Goal: Task Accomplishment & Management: Manage account settings

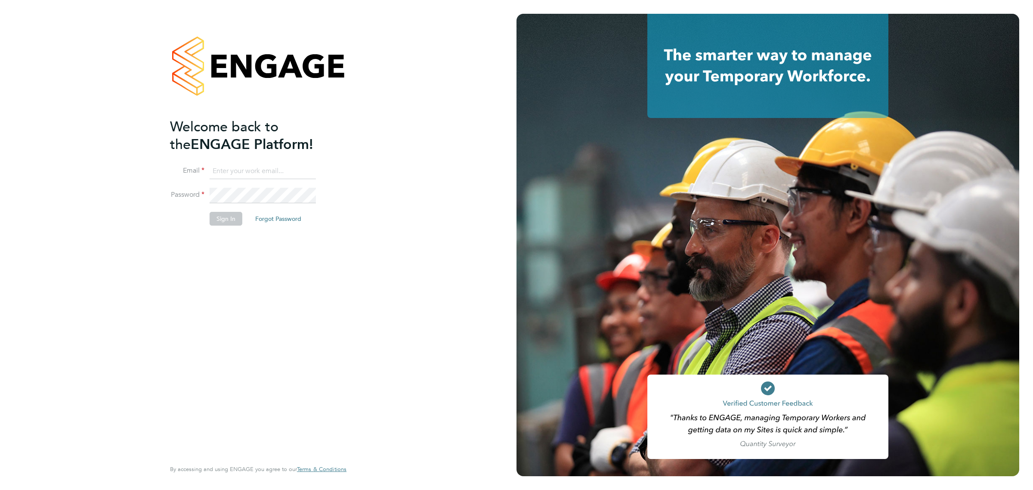
type input "bethanyv@elevationrecruitment.com"
click at [224, 220] on button "Sign In" at bounding box center [226, 219] width 33 height 14
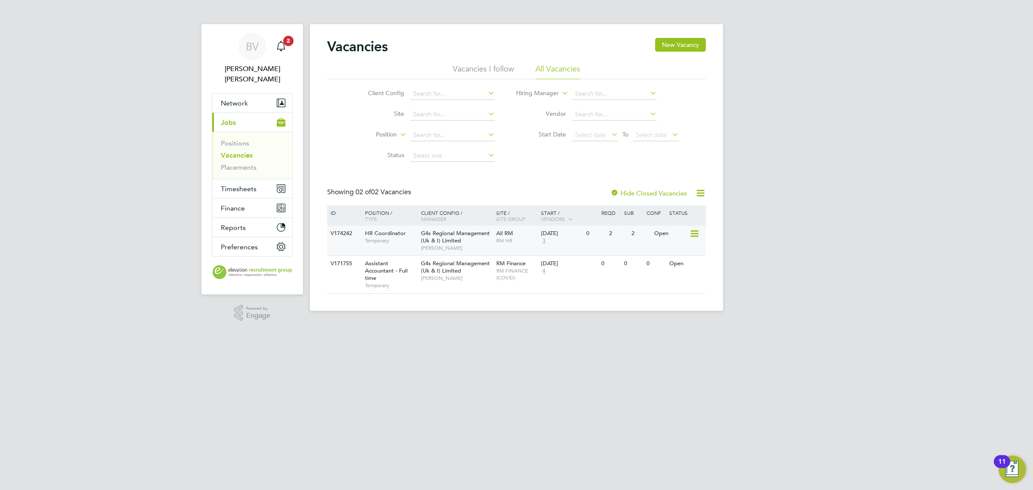
click at [399, 237] on span "HR Coordinator" at bounding box center [385, 232] width 41 height 7
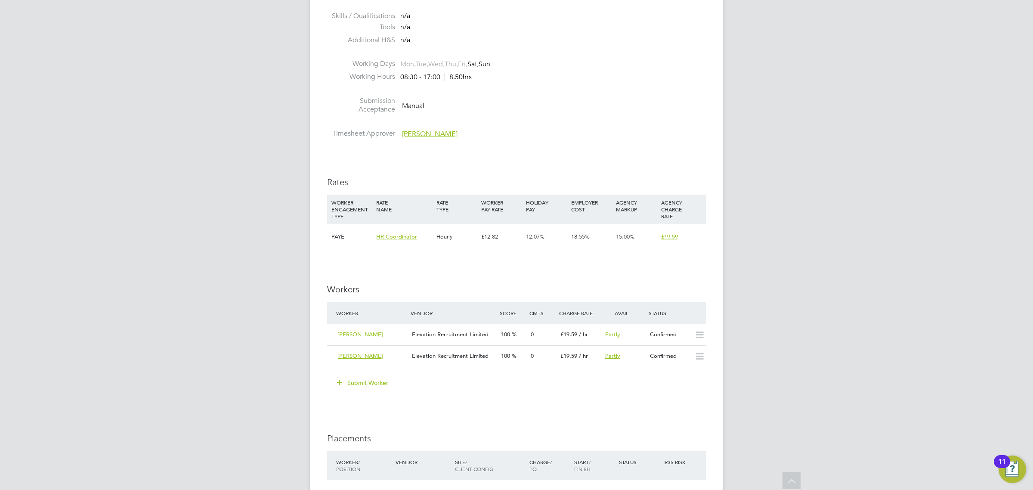
scroll to position [860, 0]
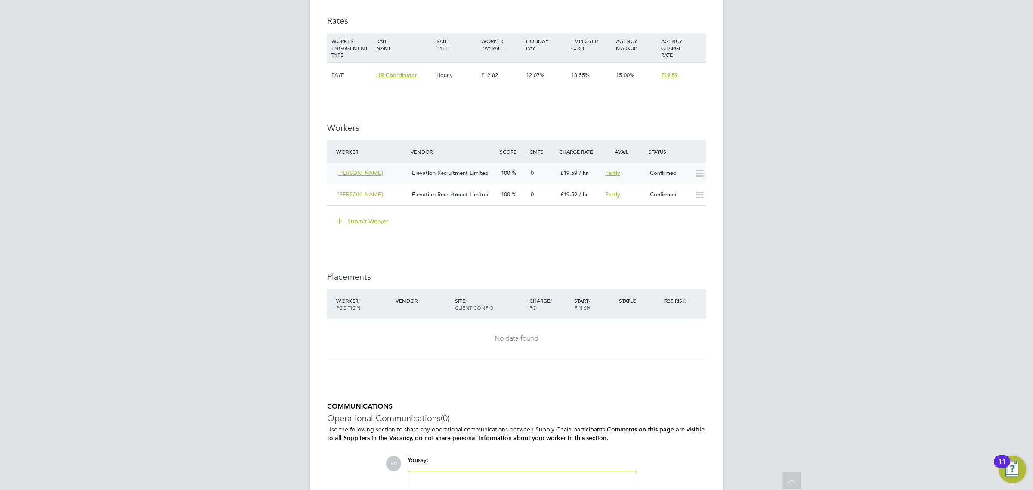
click at [358, 171] on span "[PERSON_NAME]" at bounding box center [360, 172] width 46 height 7
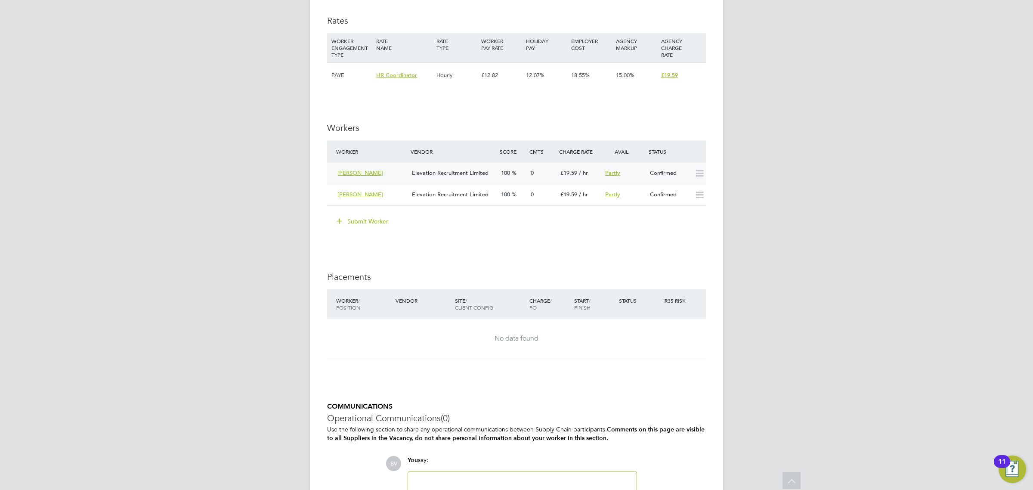
click at [353, 171] on span "[PERSON_NAME]" at bounding box center [360, 172] width 46 height 7
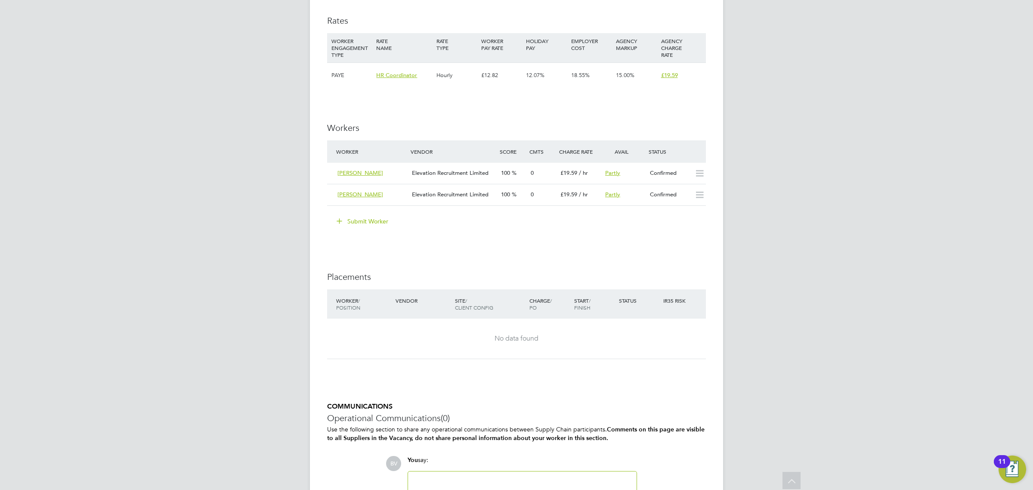
drag, startPoint x: 357, startPoint y: 194, endPoint x: 311, endPoint y: 194, distance: 46.5
click at [361, 194] on span "[PERSON_NAME]" at bounding box center [360, 194] width 46 height 7
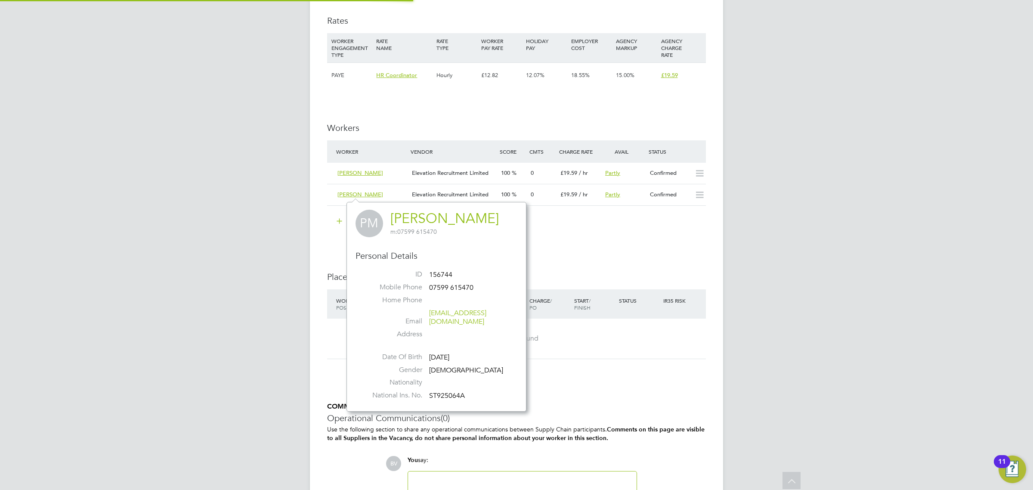
scroll to position [200, 179]
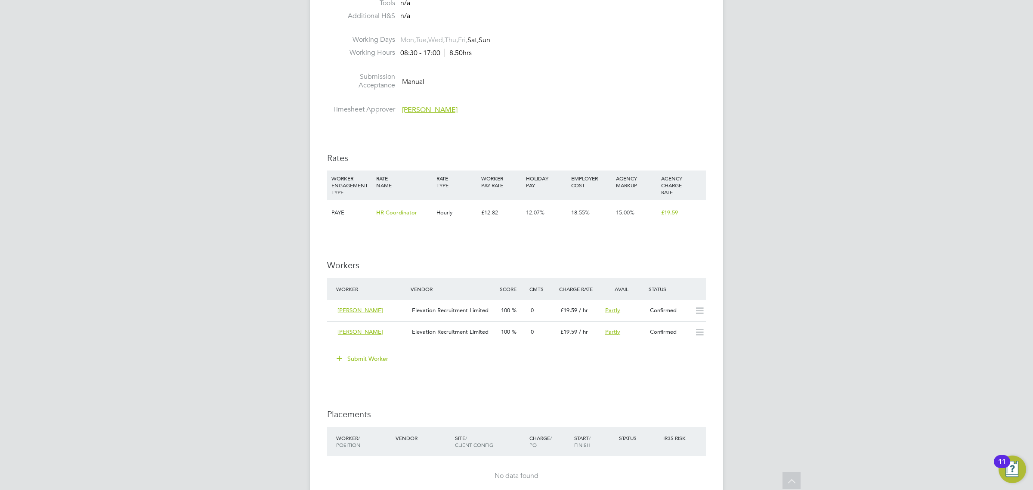
scroll to position [807, 0]
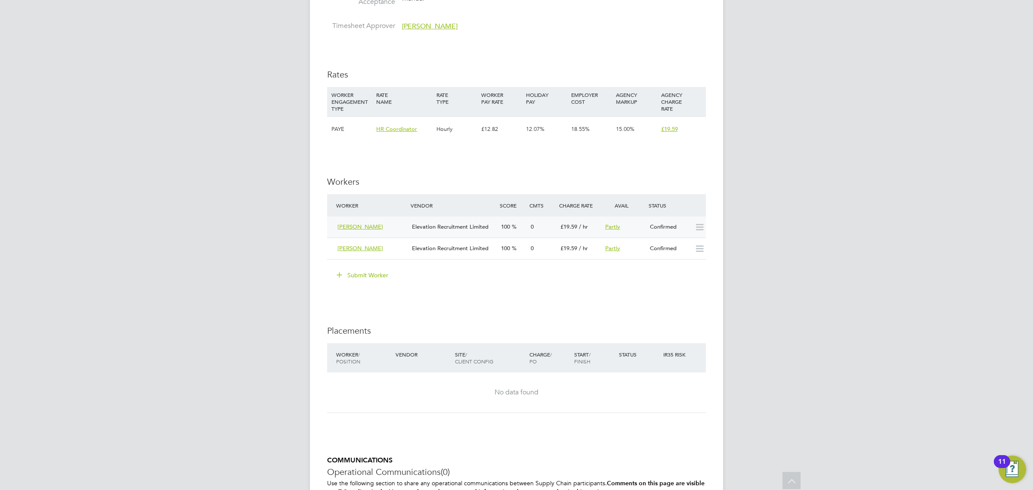
click at [354, 225] on span "[PERSON_NAME]" at bounding box center [360, 226] width 46 height 7
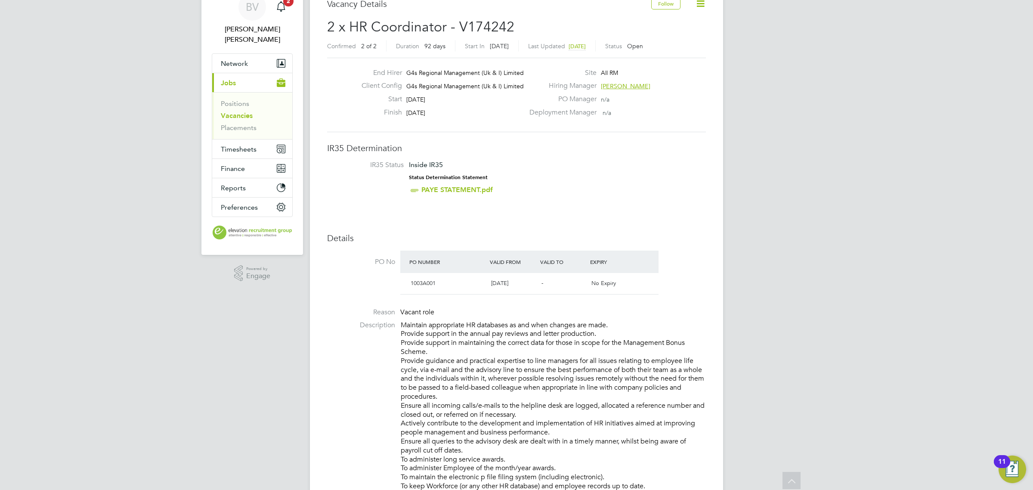
scroll to position [0, 0]
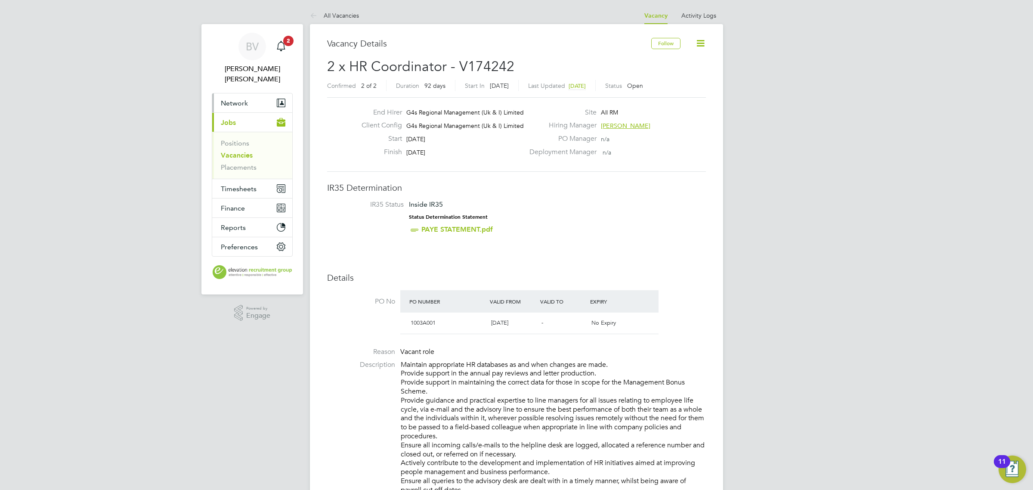
click at [240, 99] on span "Network" at bounding box center [234, 103] width 27 height 8
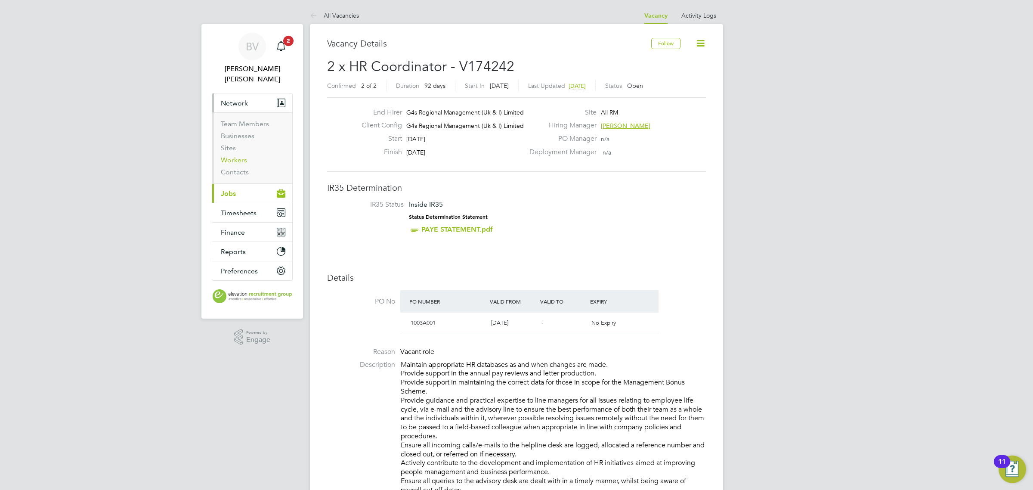
click at [240, 156] on link "Workers" at bounding box center [234, 160] width 26 height 8
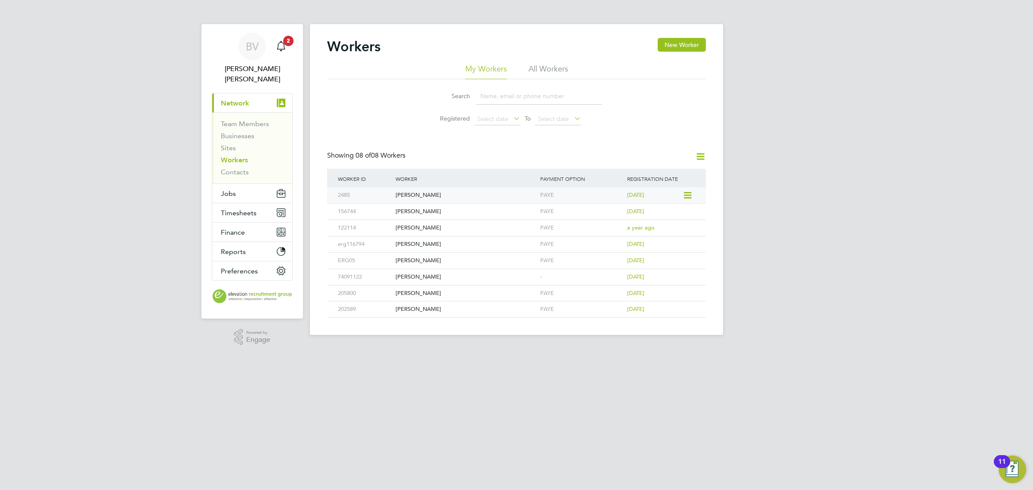
click at [687, 196] on icon at bounding box center [686, 195] width 9 height 10
click at [419, 197] on div "[PERSON_NAME]" at bounding box center [465, 195] width 145 height 16
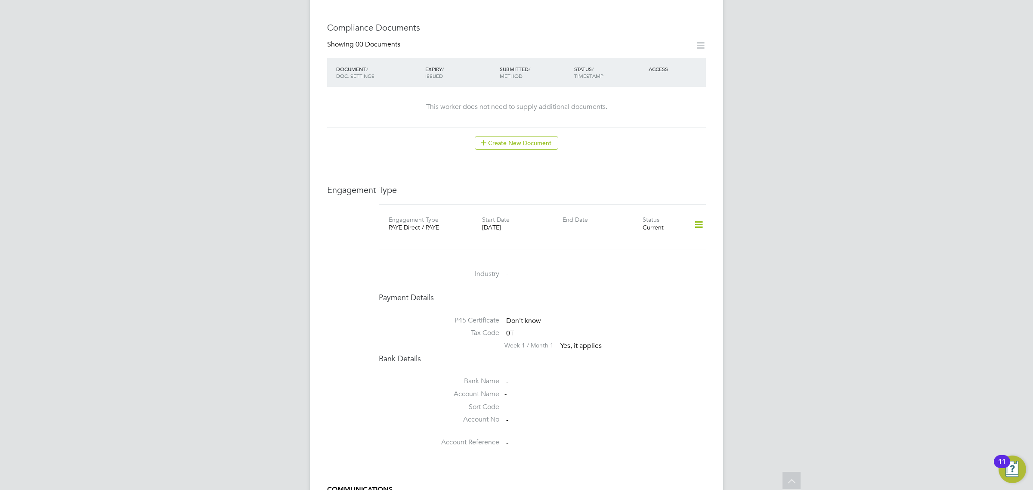
scroll to position [430, 0]
click at [700, 213] on icon at bounding box center [698, 223] width 15 height 20
click at [366, 244] on div "Engagement Type Engagement Type PAYE Direct / PAYE Start Date 30 Jul 2025 End D…" at bounding box center [516, 316] width 379 height 266
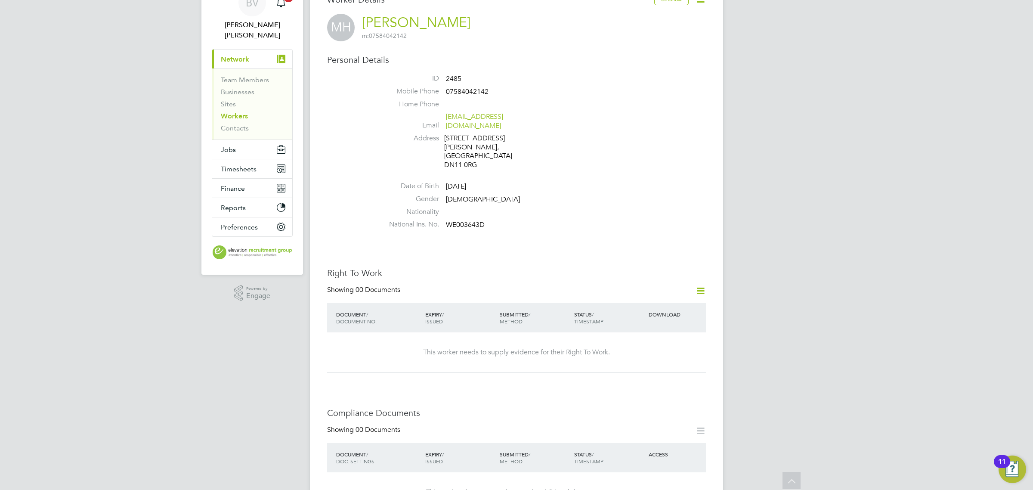
scroll to position [0, 0]
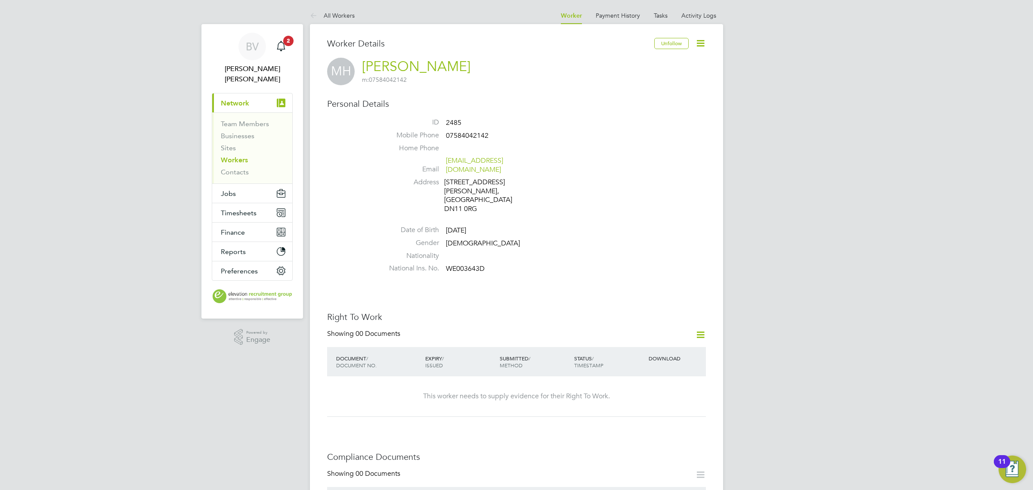
click at [699, 44] on icon at bounding box center [700, 43] width 11 height 11
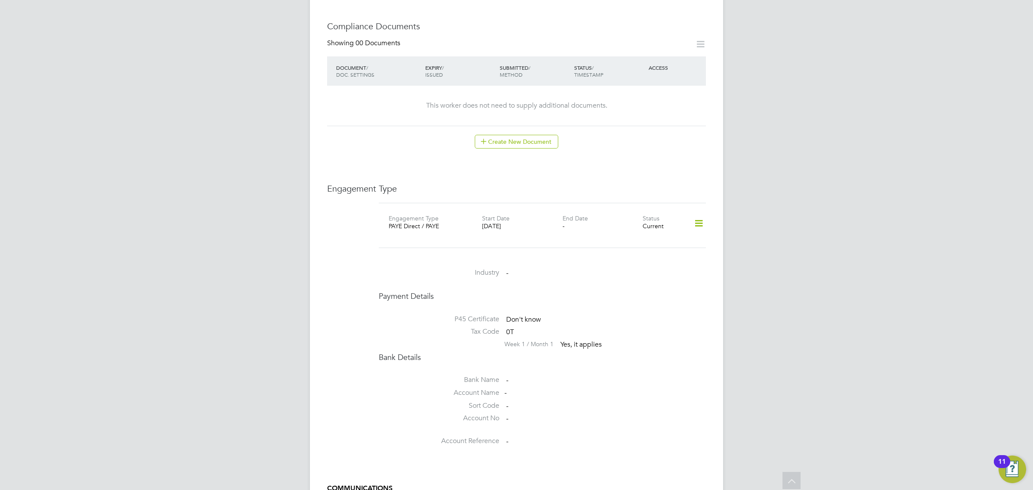
click at [775, 261] on div "BV Bethany Louise Vaines Notifications 2 Applications: Current page: Network Te…" at bounding box center [516, 113] width 1033 height 1087
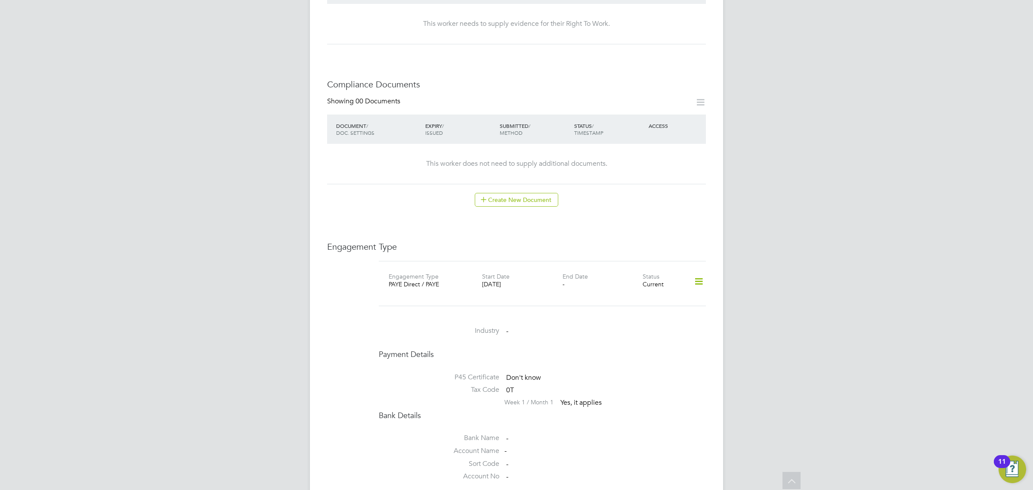
scroll to position [269, 0]
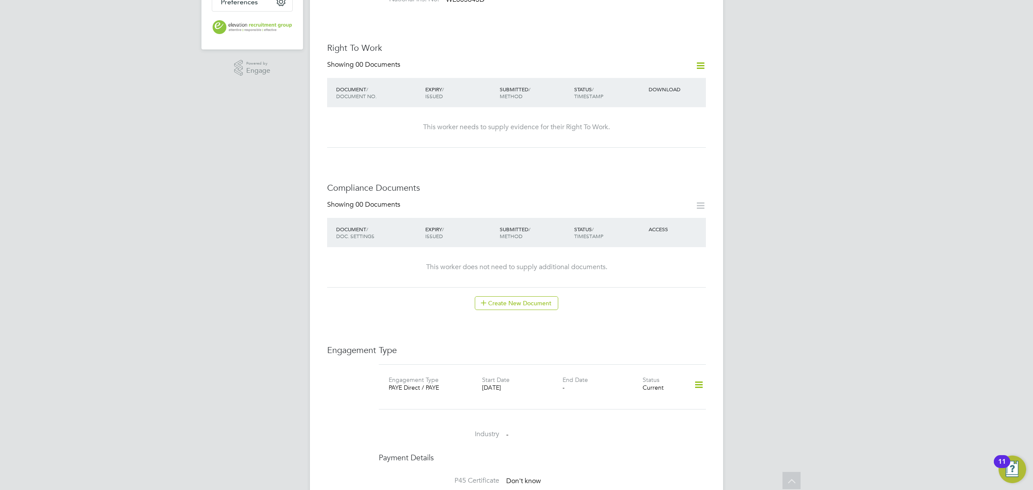
click at [558, 375] on div "Start Date 30 Jul 2025" at bounding box center [522, 385] width 80 height 21
click at [564, 376] on label "End Date" at bounding box center [574, 380] width 25 height 8
click at [700, 375] on icon at bounding box center [698, 385] width 15 height 20
click at [648, 392] on li "Edit Engagement Type" at bounding box center [653, 392] width 99 height 12
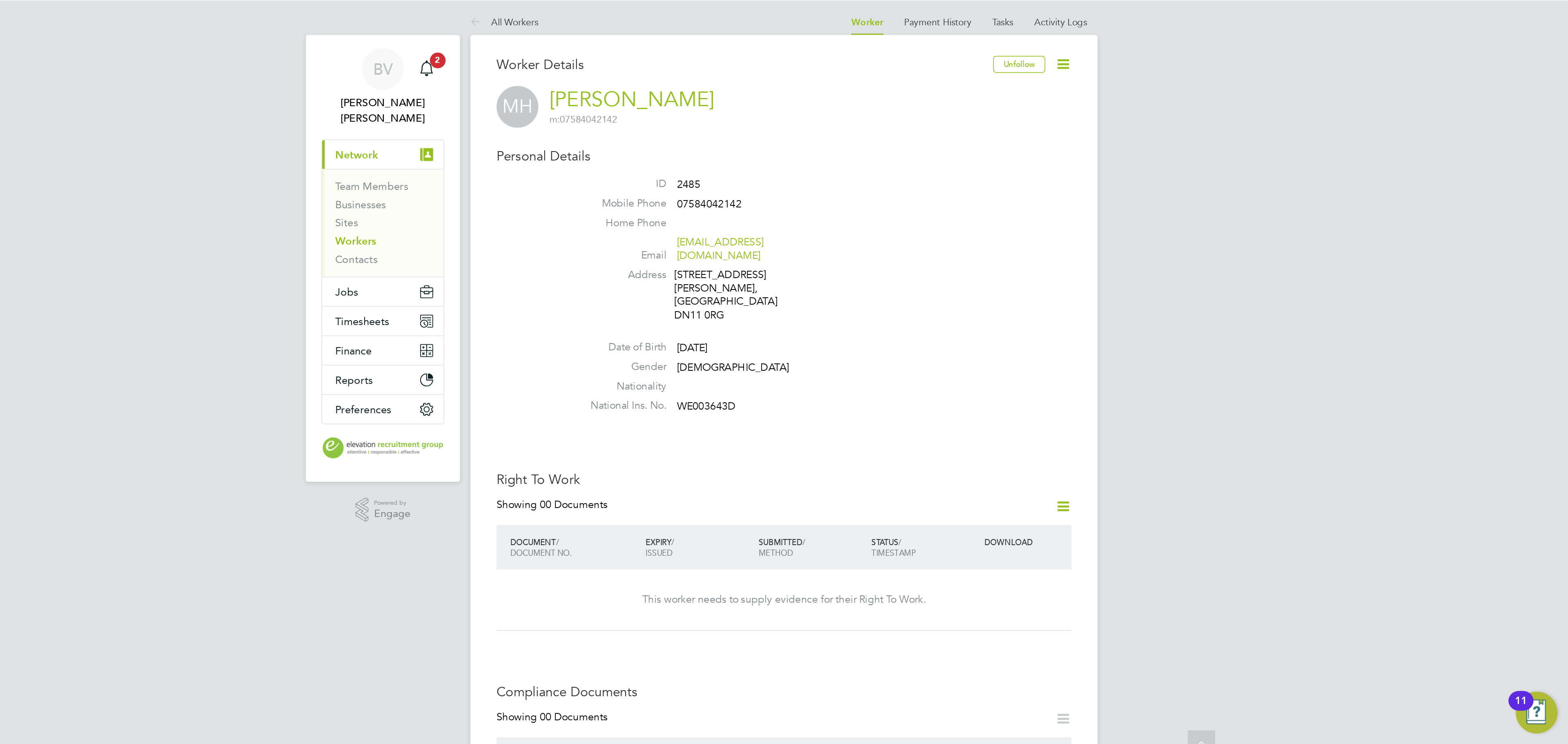
scroll to position [0, 0]
click at [227, 148] on link "Workers" at bounding box center [222, 152] width 26 height 8
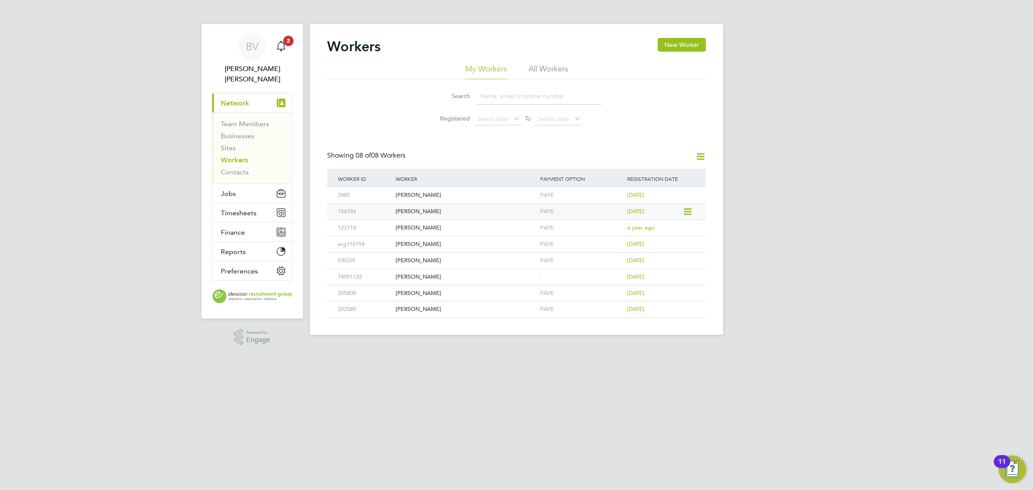
click at [418, 209] on div "Piotr Mlotkowski" at bounding box center [465, 211] width 145 height 16
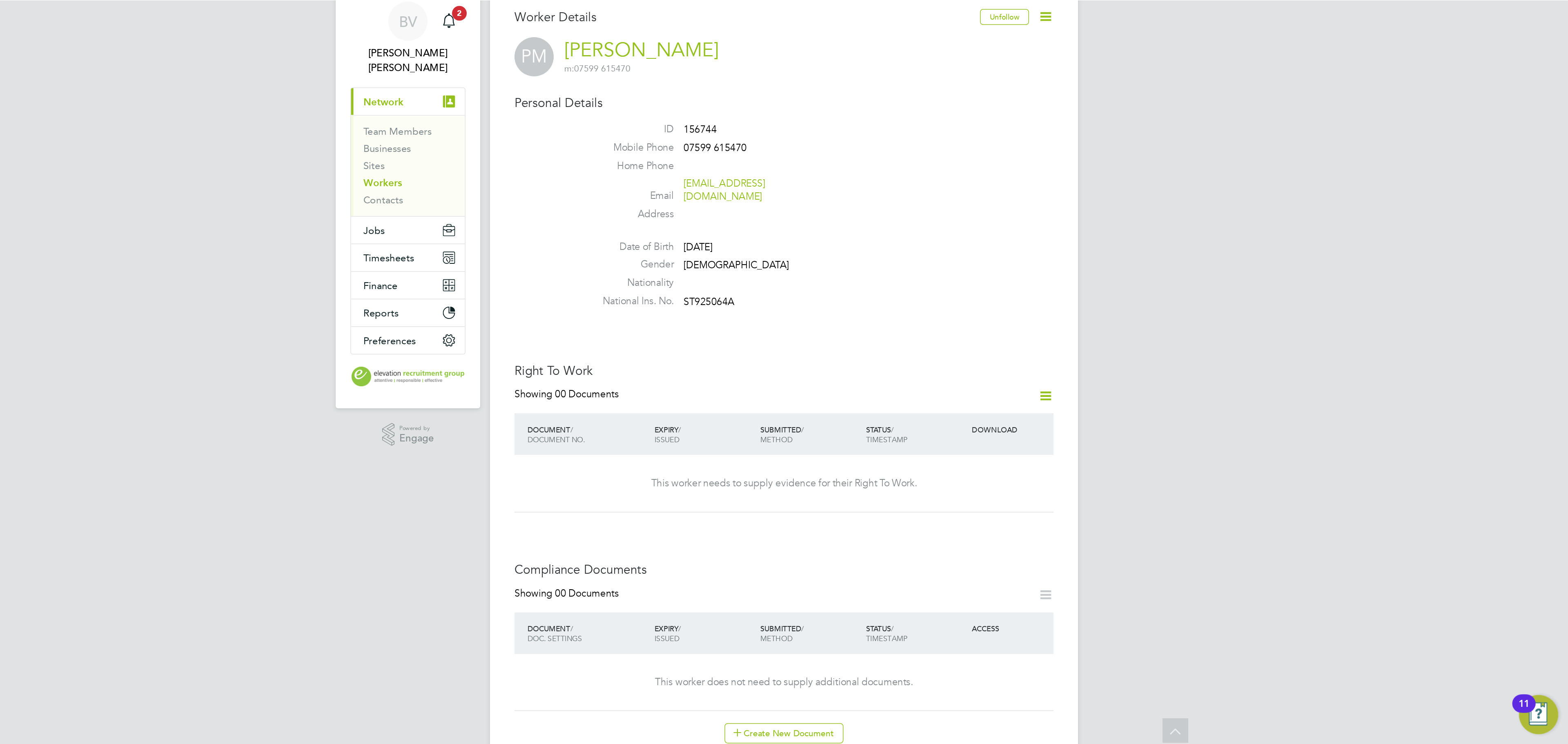
scroll to position [31, 0]
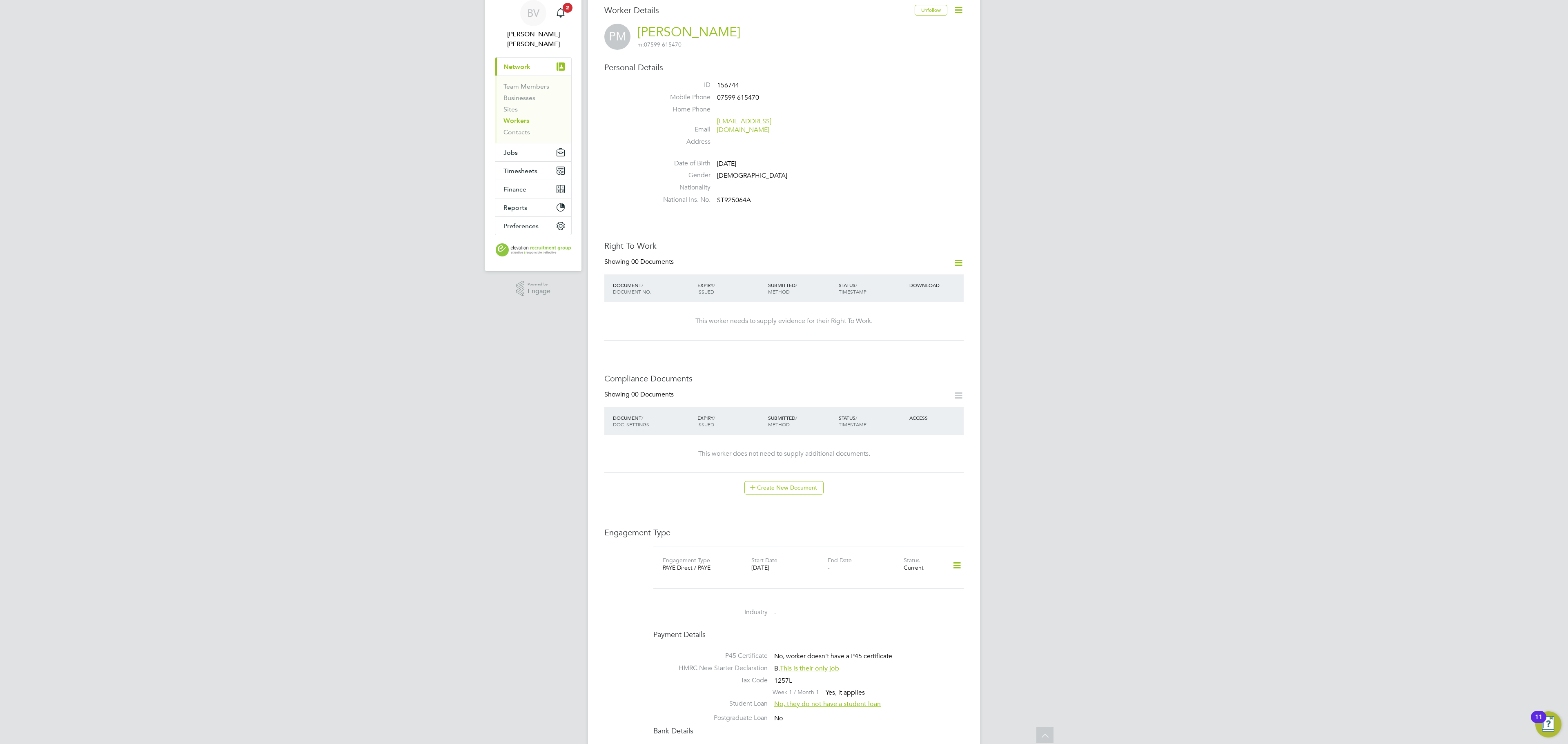
click at [520, 117] on link "Workers" at bounding box center [515, 121] width 26 height 8
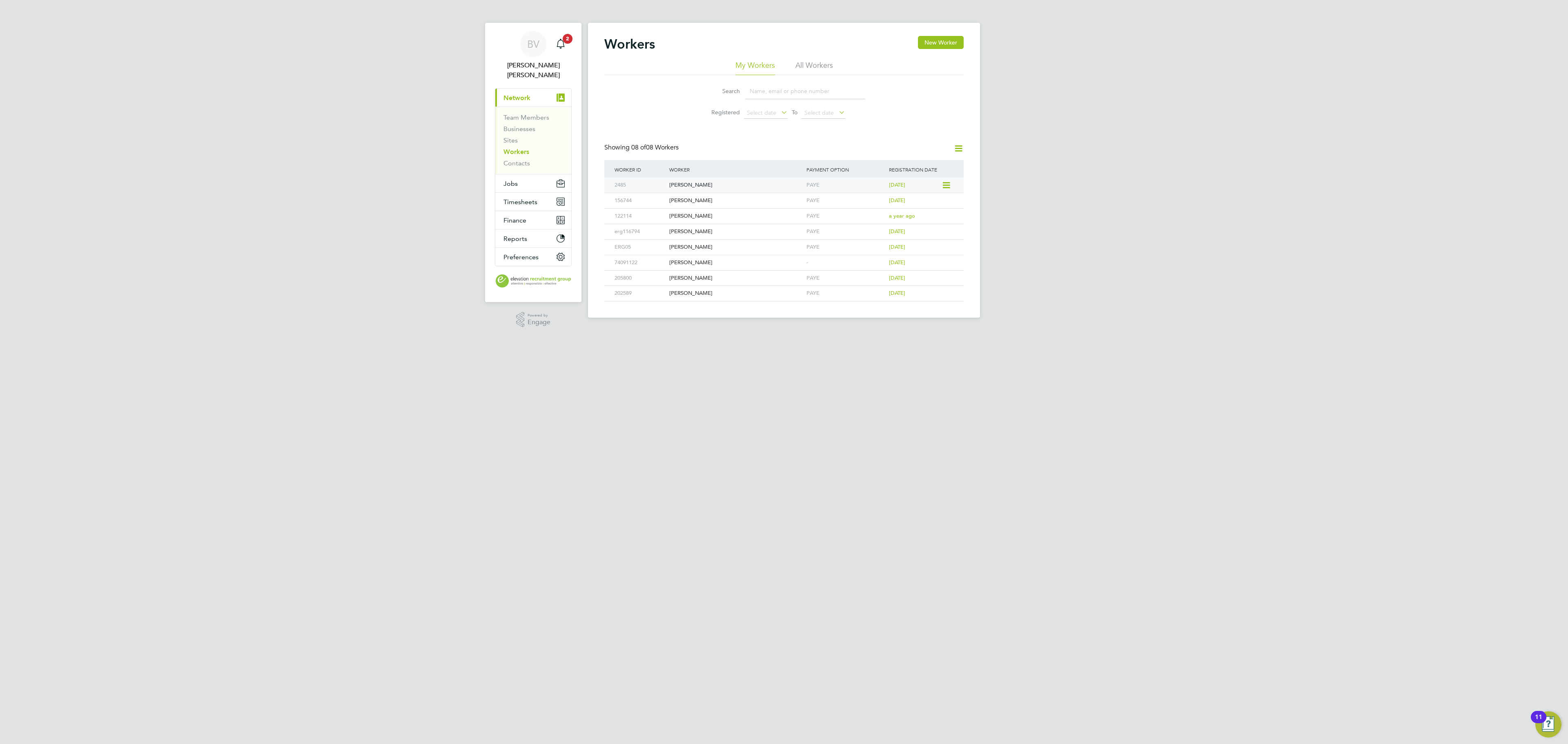
click at [719, 182] on div "[PERSON_NAME]" at bounding box center [736, 185] width 138 height 15
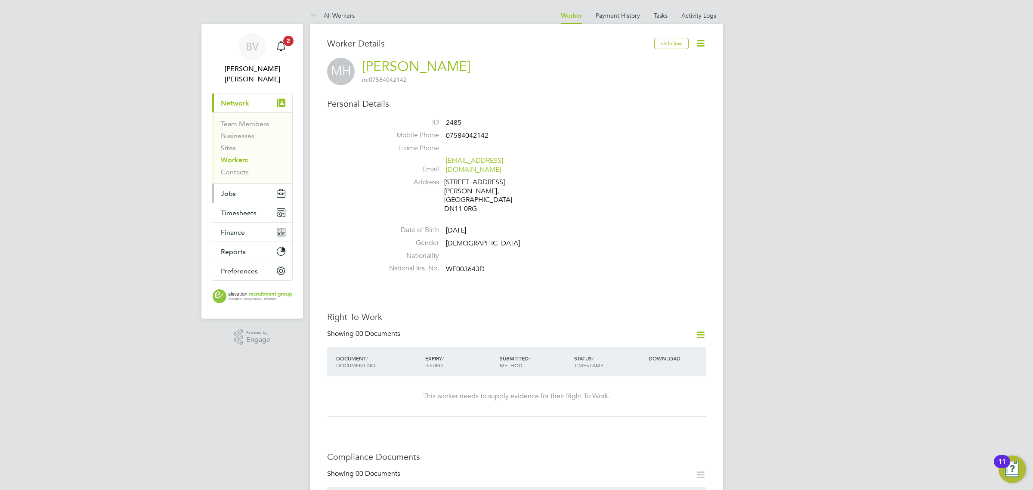
click at [231, 189] on span "Jobs" at bounding box center [228, 193] width 15 height 8
click at [277, 189] on icon "Main navigation" at bounding box center [281, 193] width 9 height 9
click at [228, 189] on span "Jobs" at bounding box center [228, 193] width 15 height 8
click at [237, 139] on link "Positions" at bounding box center [235, 143] width 28 height 8
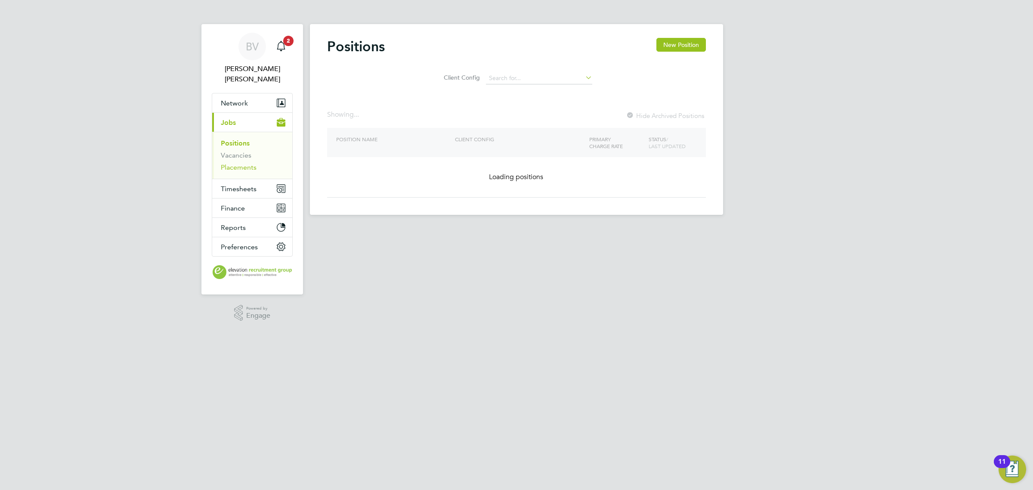
click at [229, 163] on link "Placements" at bounding box center [239, 167] width 36 height 8
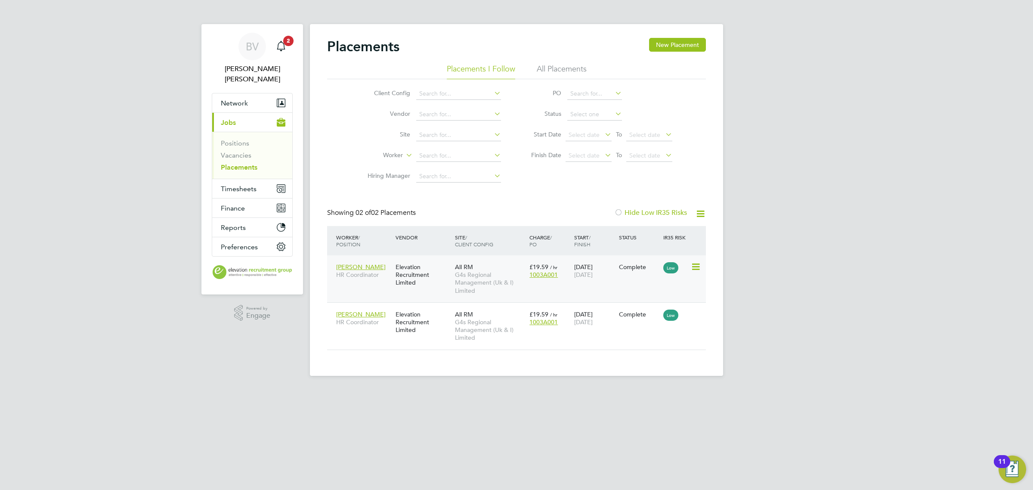
click at [693, 268] on icon at bounding box center [695, 267] width 9 height 10
click at [405, 269] on div "Elevation Recruitment Limited" at bounding box center [422, 275] width 59 height 32
click at [445, 317] on div "Elevation Recruitment Limited" at bounding box center [422, 322] width 59 height 32
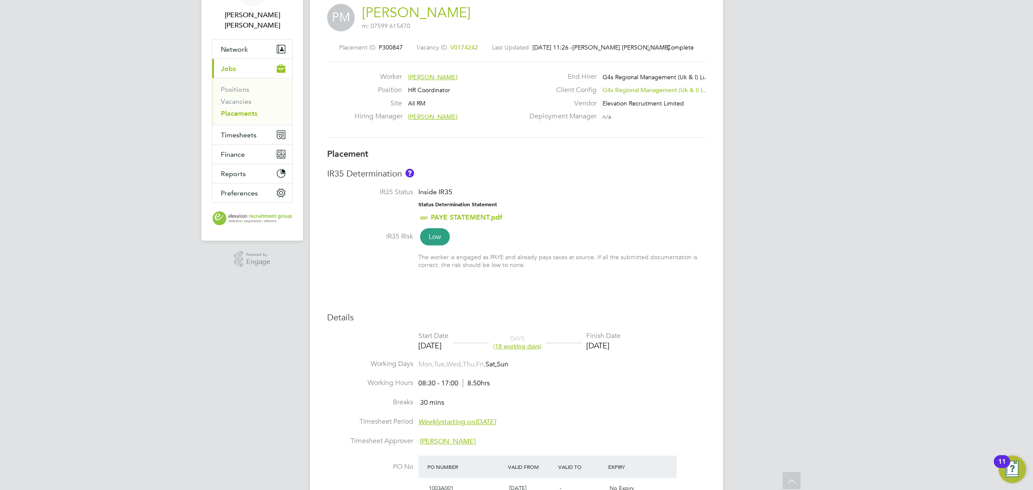
click at [536, 345] on span "(18 working days)" at bounding box center [517, 346] width 48 height 8
click at [639, 315] on h3 "Details" at bounding box center [516, 316] width 379 height 11
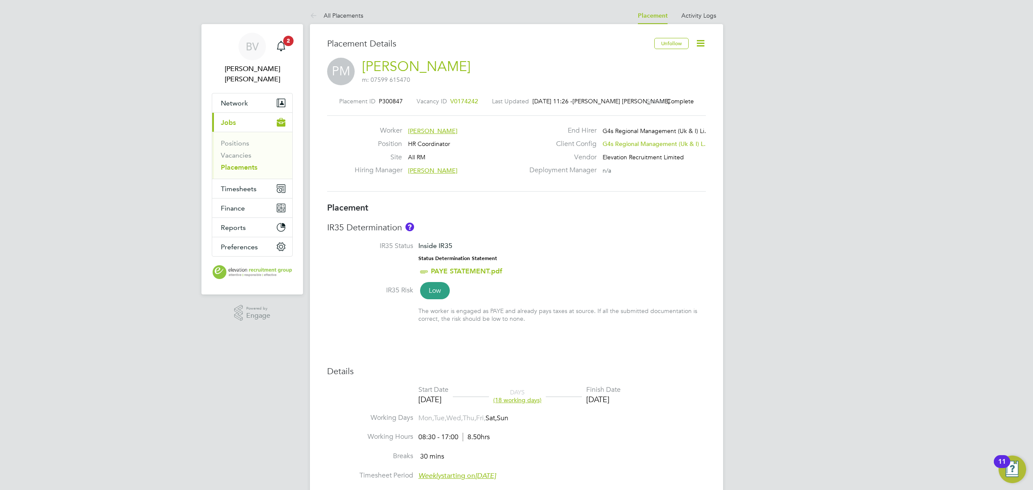
click at [703, 46] on icon at bounding box center [700, 43] width 11 height 11
click at [671, 61] on li "Edit Placement e" at bounding box center [672, 64] width 63 height 12
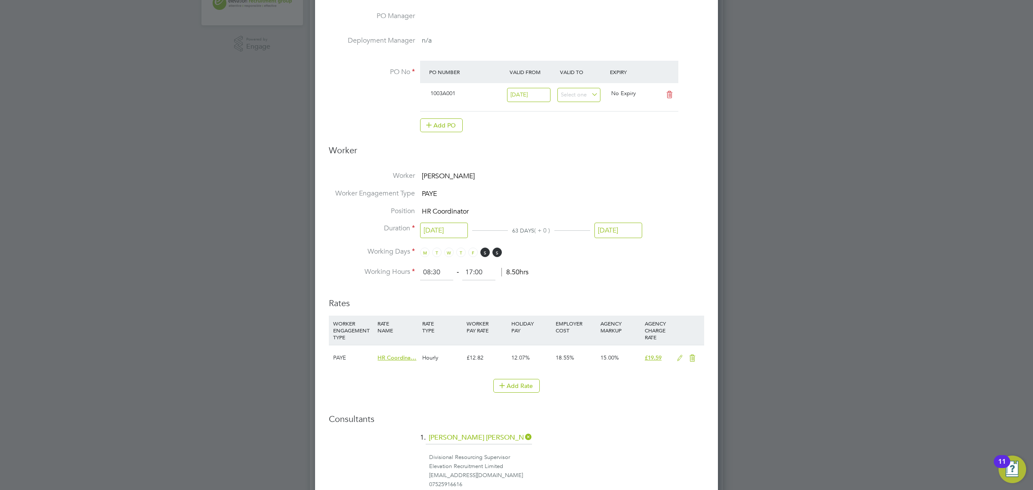
click at [627, 231] on input "[DATE]" at bounding box center [618, 230] width 48 height 16
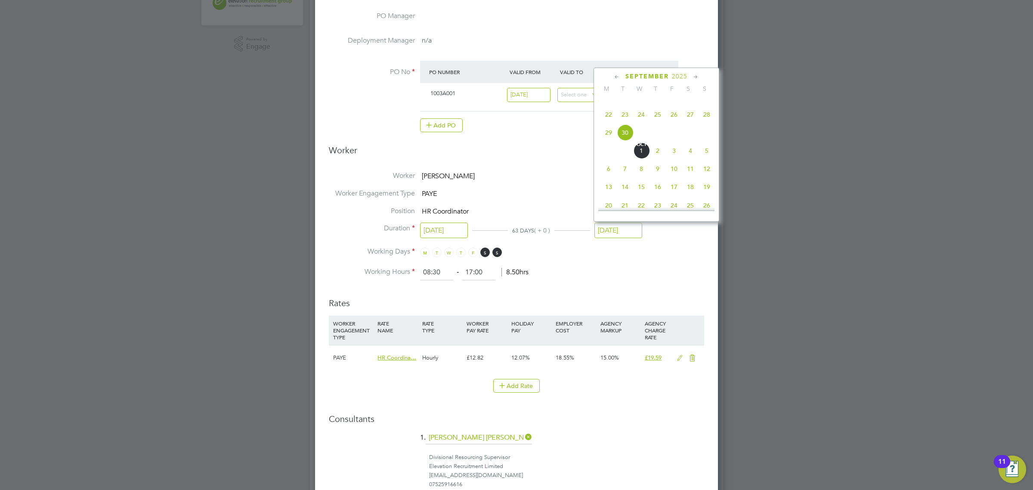
click at [695, 77] on icon at bounding box center [695, 76] width 8 height 9
click at [644, 169] on span "31" at bounding box center [641, 161] width 16 height 16
type input "[DATE]"
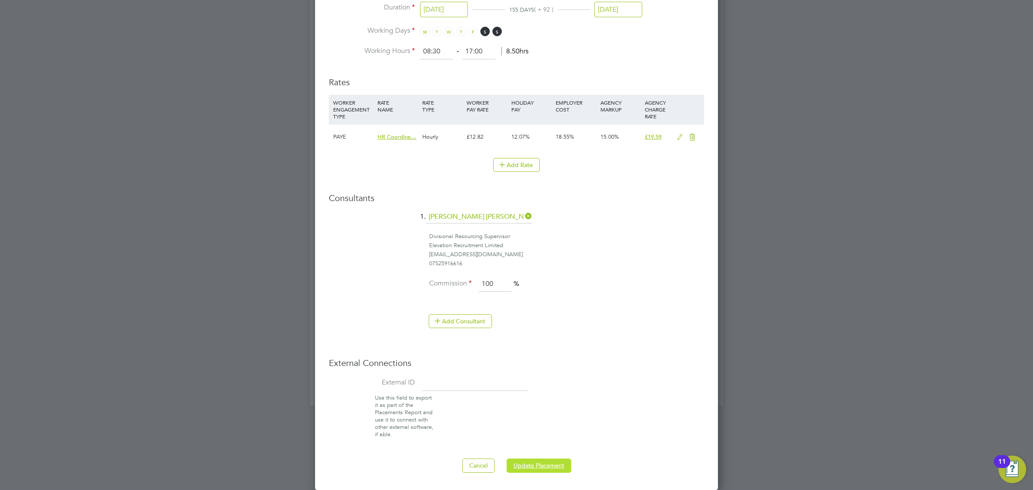
click at [547, 468] on button "Update Placement" at bounding box center [538, 465] width 65 height 14
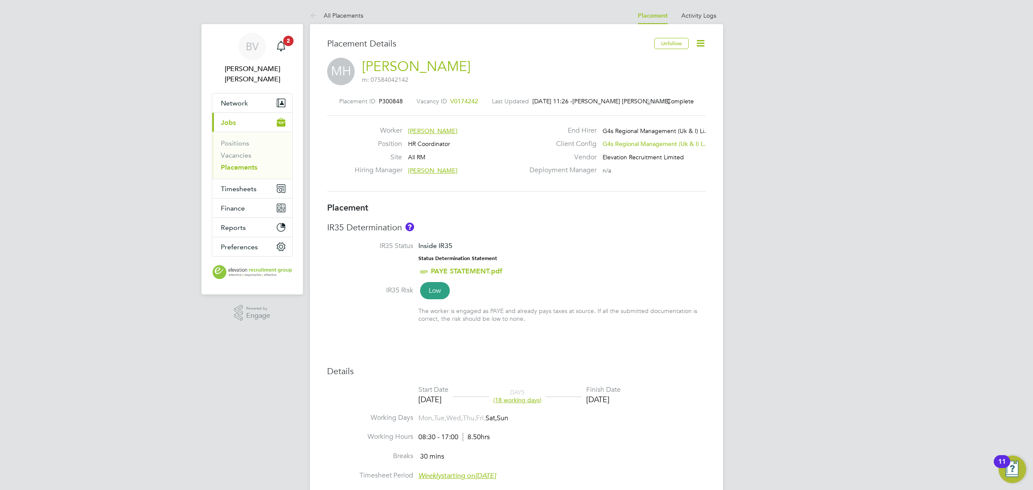
click at [802, 240] on div "BV [PERSON_NAME] [PERSON_NAME] Notifications 2 Applications: Network Team Membe…" at bounding box center [516, 454] width 1033 height 909
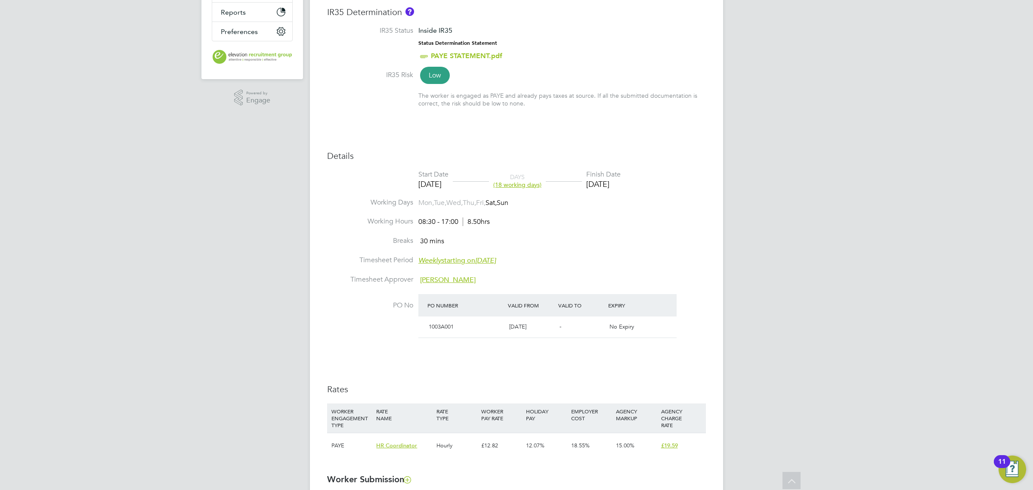
click at [609, 181] on div "[DATE]" at bounding box center [603, 184] width 34 height 10
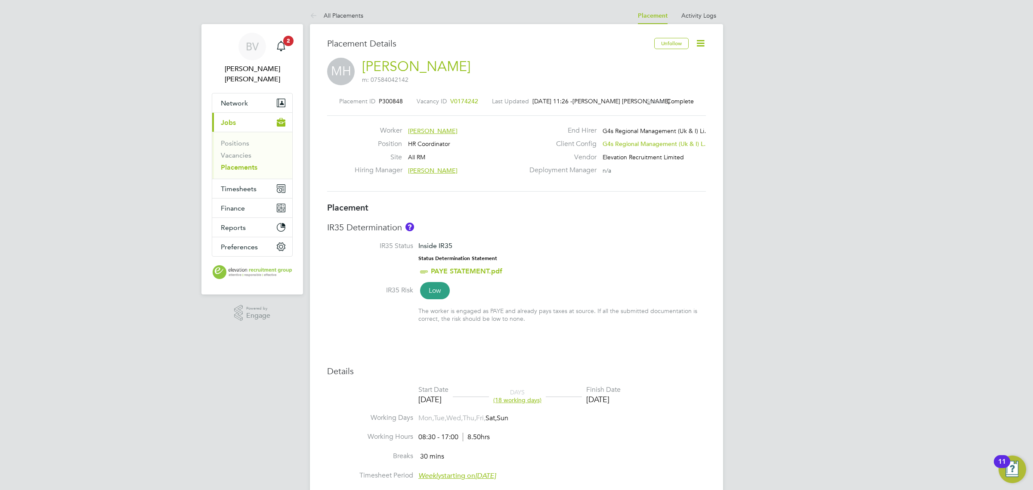
click at [699, 43] on icon at bounding box center [700, 43] width 11 height 11
click at [668, 62] on li "Edit Placement e" at bounding box center [672, 64] width 63 height 12
type input "[PERSON_NAME]"
type input "[DATE]"
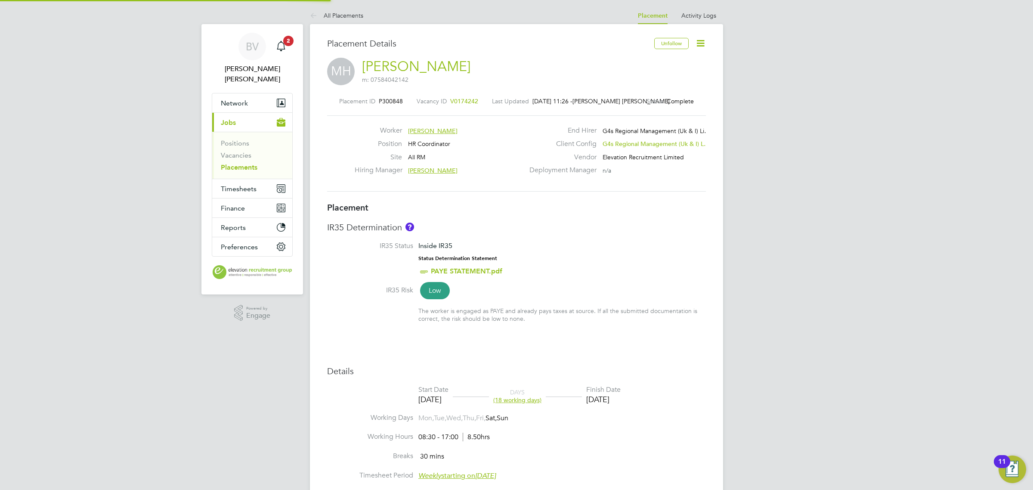
type input "[DATE]"
type input "08:30"
type input "17:00"
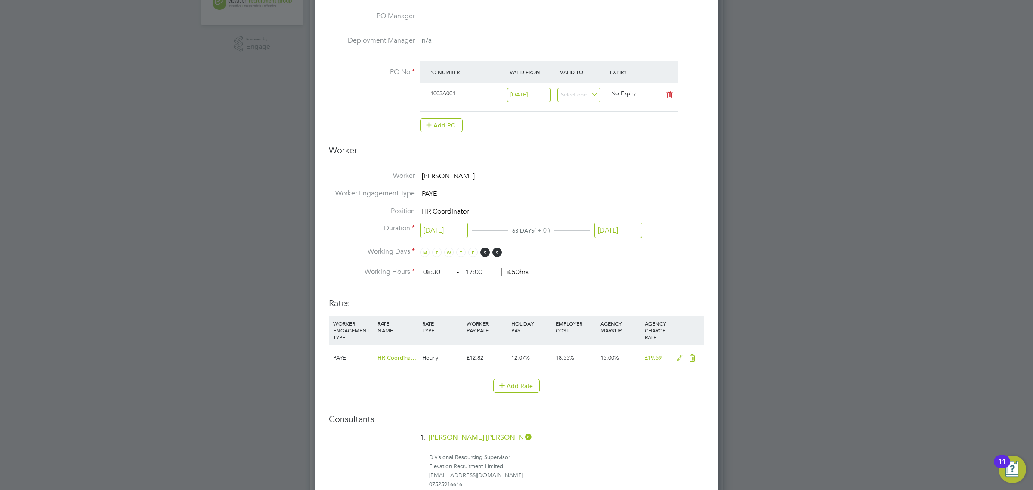
click at [616, 233] on input "[DATE]" at bounding box center [618, 230] width 48 height 16
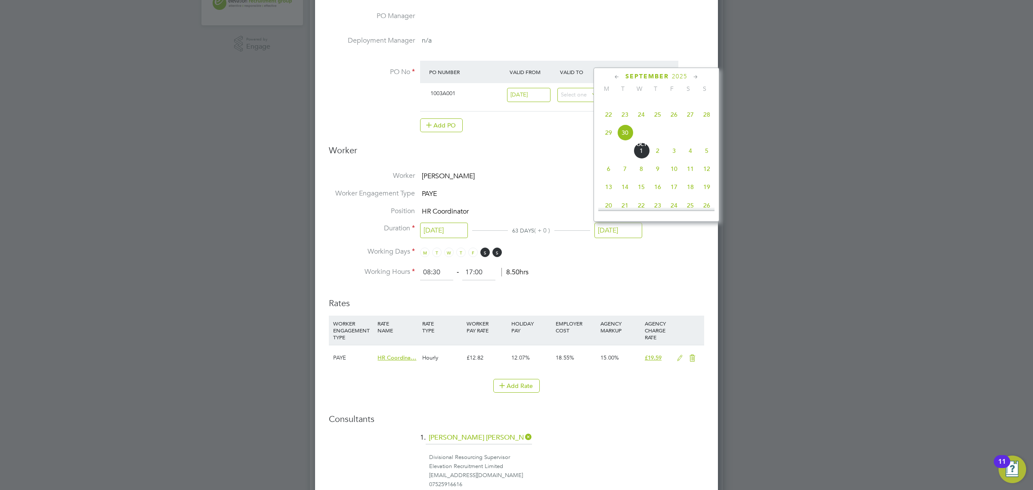
click at [697, 75] on icon at bounding box center [695, 76] width 8 height 9
click at [640, 169] on span "31" at bounding box center [641, 161] width 16 height 16
type input "[DATE]"
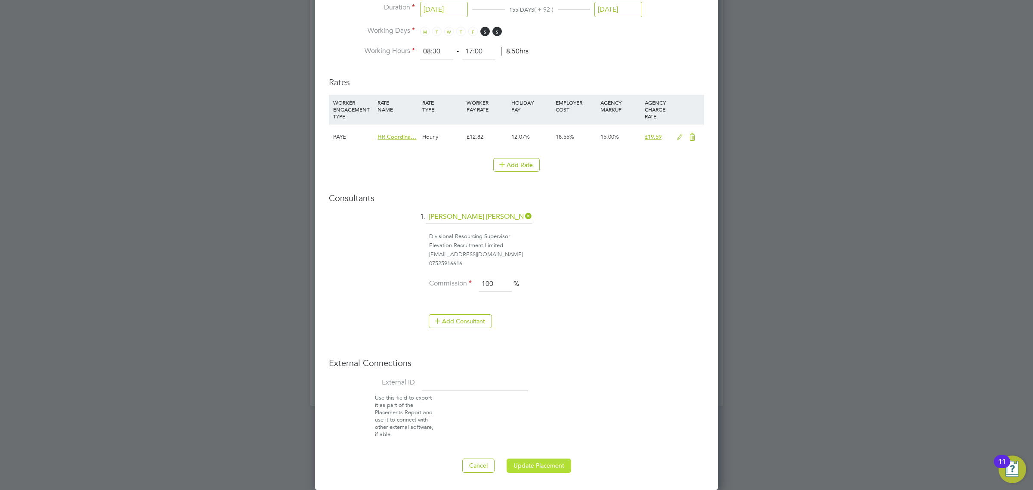
click at [561, 467] on button "Update Placement" at bounding box center [538, 465] width 65 height 14
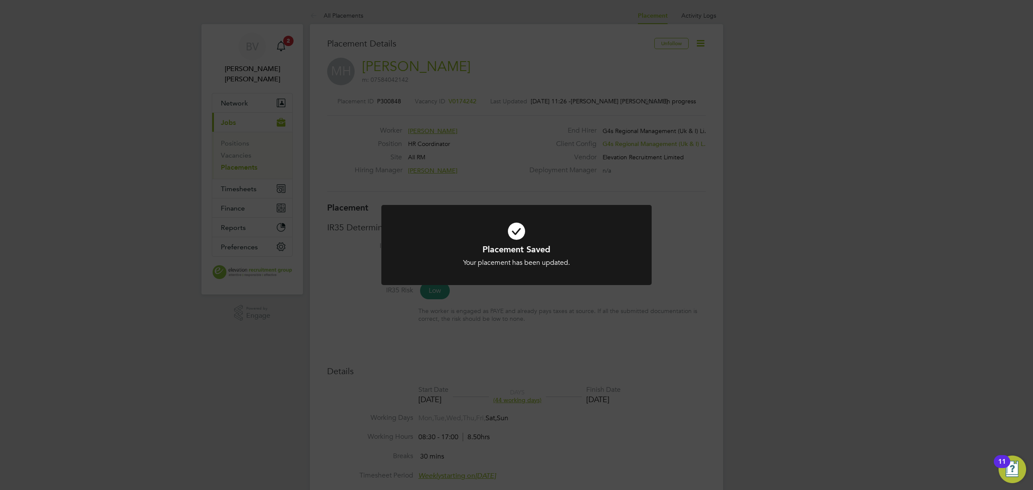
click at [779, 265] on div "Placement Saved Your placement has been updated. Cancel Okay" at bounding box center [516, 245] width 1033 height 490
